Goal: Transaction & Acquisition: Obtain resource

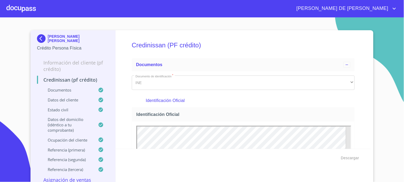
click at [39, 36] on img at bounding box center [42, 38] width 11 height 9
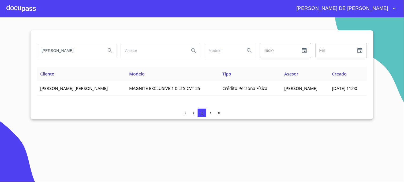
drag, startPoint x: 85, startPoint y: 54, endPoint x: 31, endPoint y: 60, distance: 53.6
click at [31, 60] on div "GONZALEZ QUESADA Inicio ​ Fin ​ Cliente Modelo Tipo Asesor Creado LORENA MARIA …" at bounding box center [202, 74] width 343 height 89
type input "GONZALEZ ESPARZA"
click at [108, 50] on icon "Search" at bounding box center [110, 50] width 6 height 6
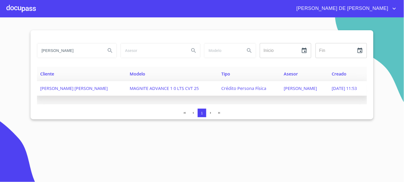
click at [250, 89] on span "Crédito Persona Física" at bounding box center [244, 89] width 45 height 6
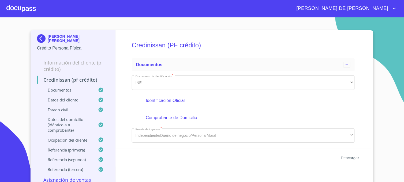
click at [350, 157] on span "Descargar" at bounding box center [350, 158] width 18 height 7
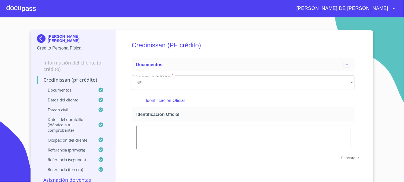
click at [351, 159] on span "Descargar" at bounding box center [350, 158] width 18 height 7
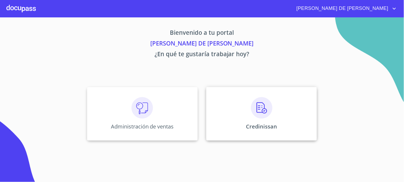
click at [228, 123] on div "Credinissan" at bounding box center [261, 114] width 111 height 54
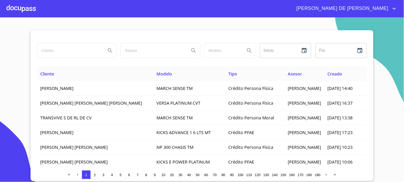
click at [71, 54] on input "search" at bounding box center [69, 50] width 64 height 14
type input "[PERSON_NAME]"
click at [109, 54] on icon "Search" at bounding box center [110, 50] width 6 height 6
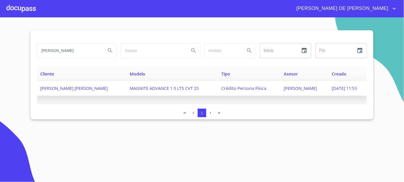
click at [303, 90] on span "[PERSON_NAME]" at bounding box center [300, 89] width 33 height 6
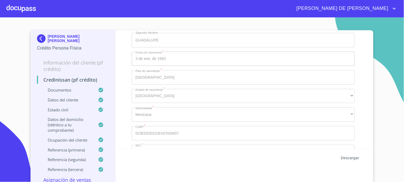
scroll to position [1847, 0]
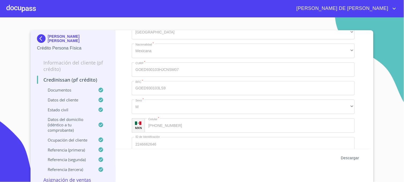
click at [345, 158] on span "Descargar" at bounding box center [350, 158] width 18 height 7
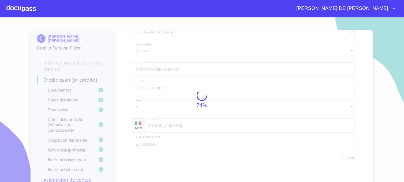
click at [381, 31] on div "74%" at bounding box center [202, 99] width 404 height 165
drag, startPoint x: 381, startPoint y: 31, endPoint x: 343, endPoint y: 19, distance: 39.7
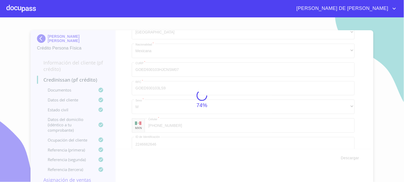
click at [343, 19] on div "74%" at bounding box center [202, 99] width 404 height 165
click at [267, 105] on div "74%" at bounding box center [202, 99] width 404 height 165
click at [267, 106] on div "74%" at bounding box center [202, 99] width 404 height 165
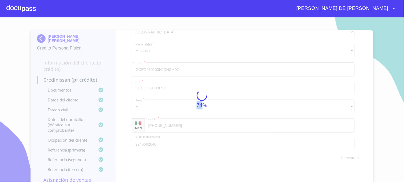
click at [267, 106] on div "74%" at bounding box center [202, 99] width 404 height 165
click at [267, 107] on div "74%" at bounding box center [202, 99] width 404 height 165
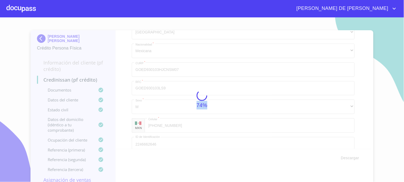
click at [265, 107] on div "74%" at bounding box center [202, 99] width 404 height 165
click at [264, 107] on div "74%" at bounding box center [202, 99] width 404 height 165
click at [342, 154] on div "74%" at bounding box center [202, 99] width 404 height 165
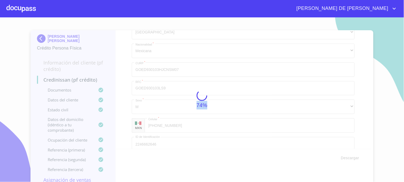
click at [342, 154] on div "74%" at bounding box center [202, 99] width 404 height 165
drag, startPoint x: 342, startPoint y: 154, endPoint x: 276, endPoint y: 125, distance: 71.9
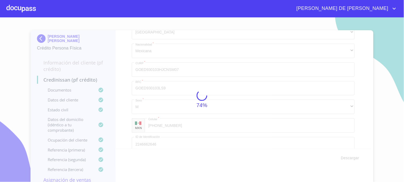
drag, startPoint x: 276, startPoint y: 125, endPoint x: 242, endPoint y: 89, distance: 49.7
click at [242, 89] on div "74%" at bounding box center [202, 99] width 404 height 165
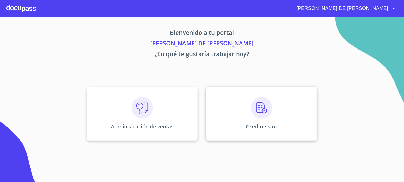
click at [224, 135] on div "Credinissan" at bounding box center [261, 114] width 111 height 54
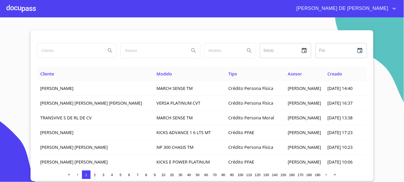
click at [71, 54] on input "search" at bounding box center [69, 50] width 64 height 14
type input "[PERSON_NAME]"
click at [112, 46] on button "Search" at bounding box center [110, 50] width 13 height 13
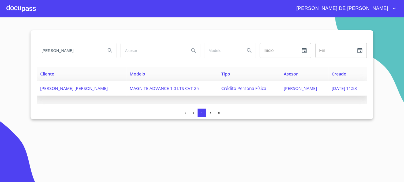
click at [296, 89] on span "Tonatiuh Angeles Reyes" at bounding box center [300, 89] width 33 height 6
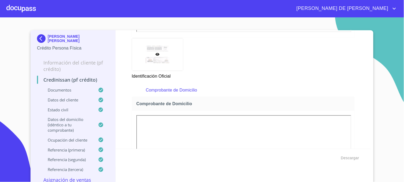
scroll to position [149, 0]
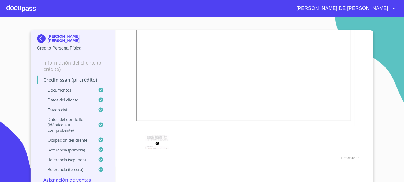
click at [156, 143] on icon at bounding box center [158, 144] width 4 height 4
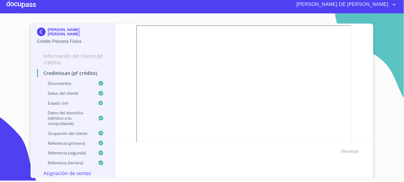
scroll to position [838, 0]
click at [351, 109] on div "Credinissan (PF crédito) Documentos Documento de identificación   * INE ​ Ident…" at bounding box center [244, 83] width 256 height 119
click at [344, 151] on span "Descargar" at bounding box center [350, 151] width 18 height 7
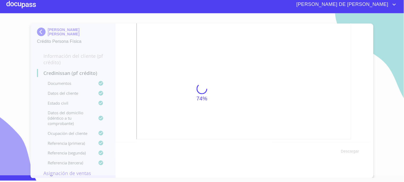
click at [334, 132] on div "74%" at bounding box center [202, 93] width 404 height 165
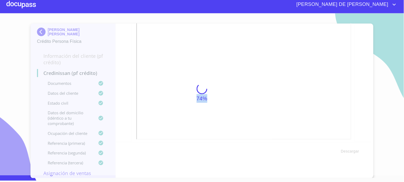
click at [334, 132] on div "74%" at bounding box center [202, 93] width 404 height 165
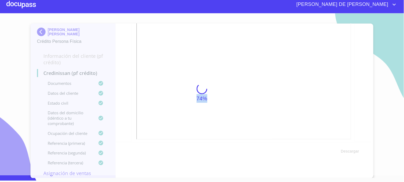
click at [334, 132] on div "74%" at bounding box center [202, 93] width 404 height 165
drag, startPoint x: 334, startPoint y: 132, endPoint x: 330, endPoint y: 35, distance: 96.8
click at [340, 34] on div "74%" at bounding box center [202, 93] width 404 height 165
click at [329, 35] on div "74%" at bounding box center [202, 93] width 404 height 165
click at [328, 35] on div "74%" at bounding box center [202, 93] width 404 height 165
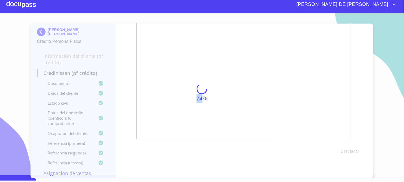
click at [328, 35] on div "74%" at bounding box center [202, 93] width 404 height 165
click at [328, 36] on div "74%" at bounding box center [202, 93] width 404 height 165
drag, startPoint x: 328, startPoint y: 36, endPoint x: 331, endPoint y: 41, distance: 6.0
click at [331, 40] on div "74%" at bounding box center [202, 93] width 404 height 165
drag, startPoint x: 331, startPoint y: 41, endPoint x: 335, endPoint y: 51, distance: 10.6
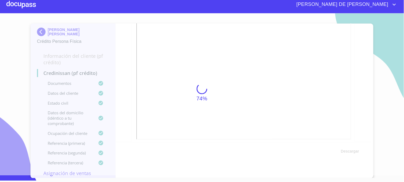
click at [332, 44] on div "74%" at bounding box center [202, 93] width 404 height 165
drag, startPoint x: 335, startPoint y: 51, endPoint x: 340, endPoint y: 65, distance: 14.8
click at [335, 54] on div "74%" at bounding box center [202, 93] width 404 height 165
click at [340, 66] on div "74%" at bounding box center [202, 93] width 404 height 165
click at [347, 90] on div "74%" at bounding box center [202, 93] width 404 height 165
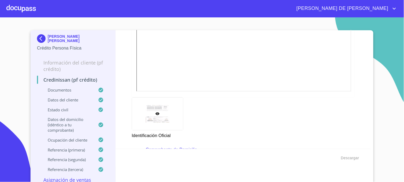
click at [152, 117] on div at bounding box center [157, 114] width 51 height 32
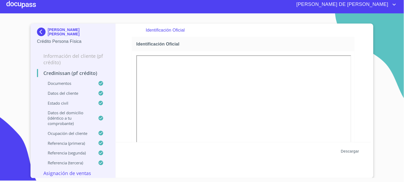
click at [344, 151] on span "Descargar" at bounding box center [350, 151] width 18 height 7
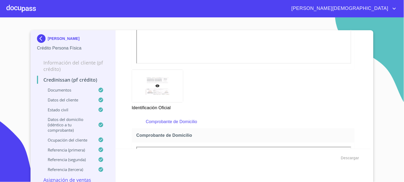
scroll to position [208, 0]
click at [151, 105] on p "Identificación Oficial" at bounding box center [157, 105] width 51 height 9
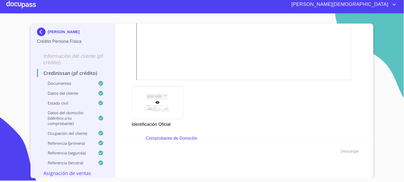
scroll to position [272, 0]
click at [152, 125] on div at bounding box center [157, 132] width 51 height 32
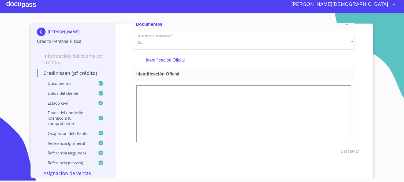
scroll to position [60, 0]
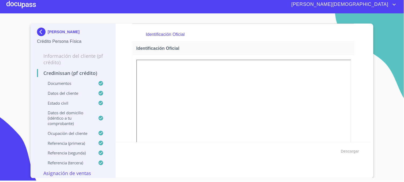
click at [377, 60] on section "DAMIAN GUADALUPE GONZALEZ ESPARZA Crédito Persona Física Información del client…" at bounding box center [202, 95] width 404 height 165
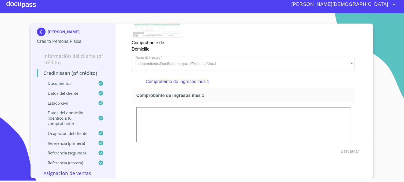
scroll to position [506, 0]
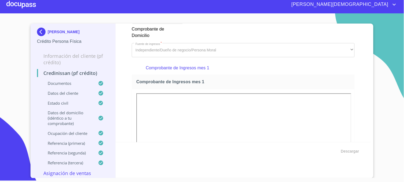
click at [132, 93] on div at bounding box center [243, 166] width 223 height 154
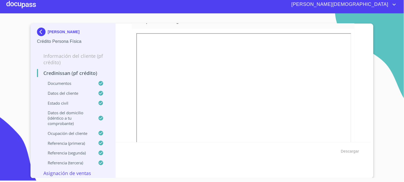
scroll to position [804, 0]
click at [117, 84] on div "Credinissan (PF crédito) Documentos Documento de identificación   * INE ​ Ident…" at bounding box center [244, 83] width 256 height 119
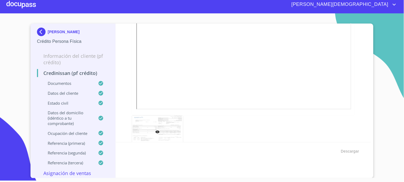
scroll to position [1042, 0]
click at [369, 113] on div "DAMIAN GUADALUPE GONZALEZ ESPARZA Crédito Persona Física Información del client…" at bounding box center [202, 101] width 343 height 155
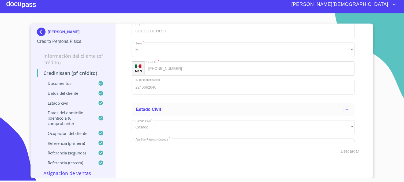
scroll to position [1966, 0]
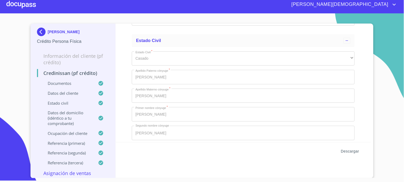
click at [347, 150] on span "Descargar" at bounding box center [350, 151] width 18 height 7
